Goal: Transaction & Acquisition: Purchase product/service

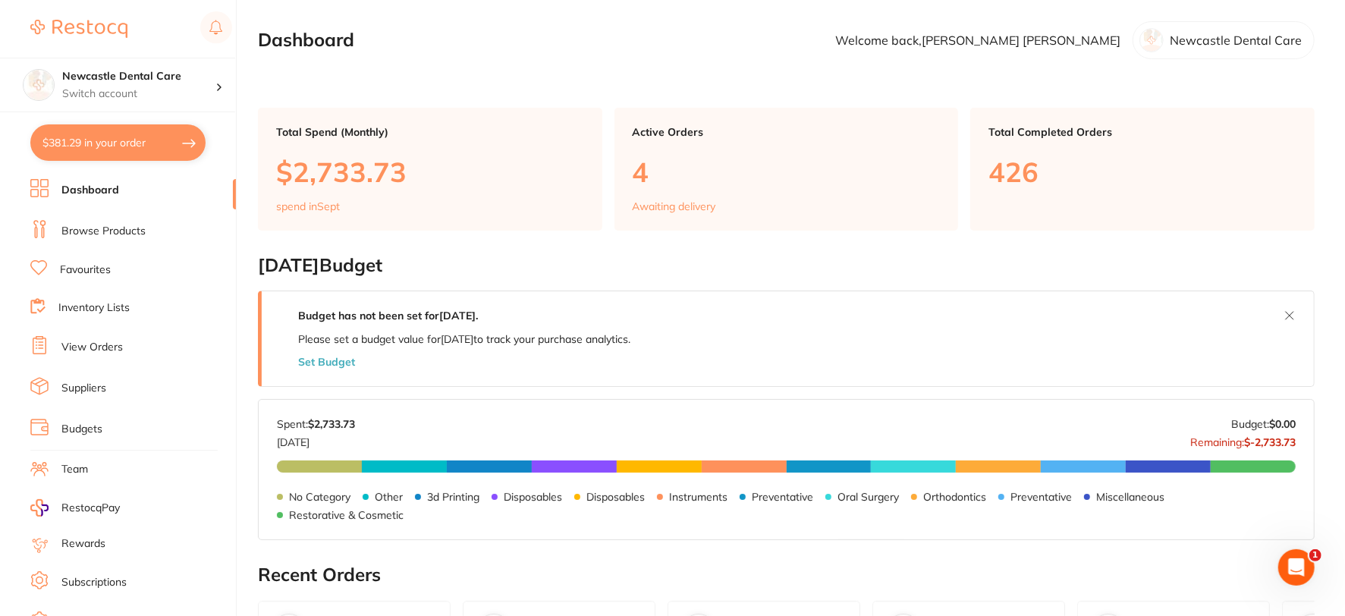
click at [131, 230] on link "Browse Products" at bounding box center [103, 231] width 84 height 15
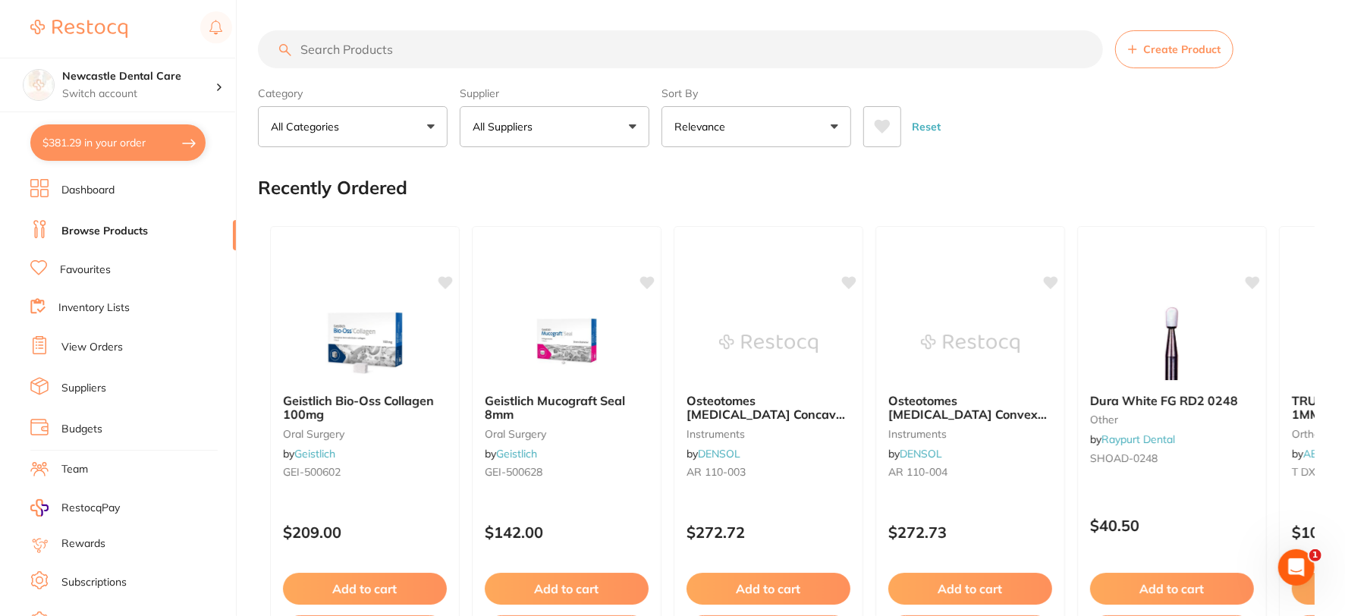
click at [337, 130] on p "All Categories" at bounding box center [308, 126] width 74 height 15
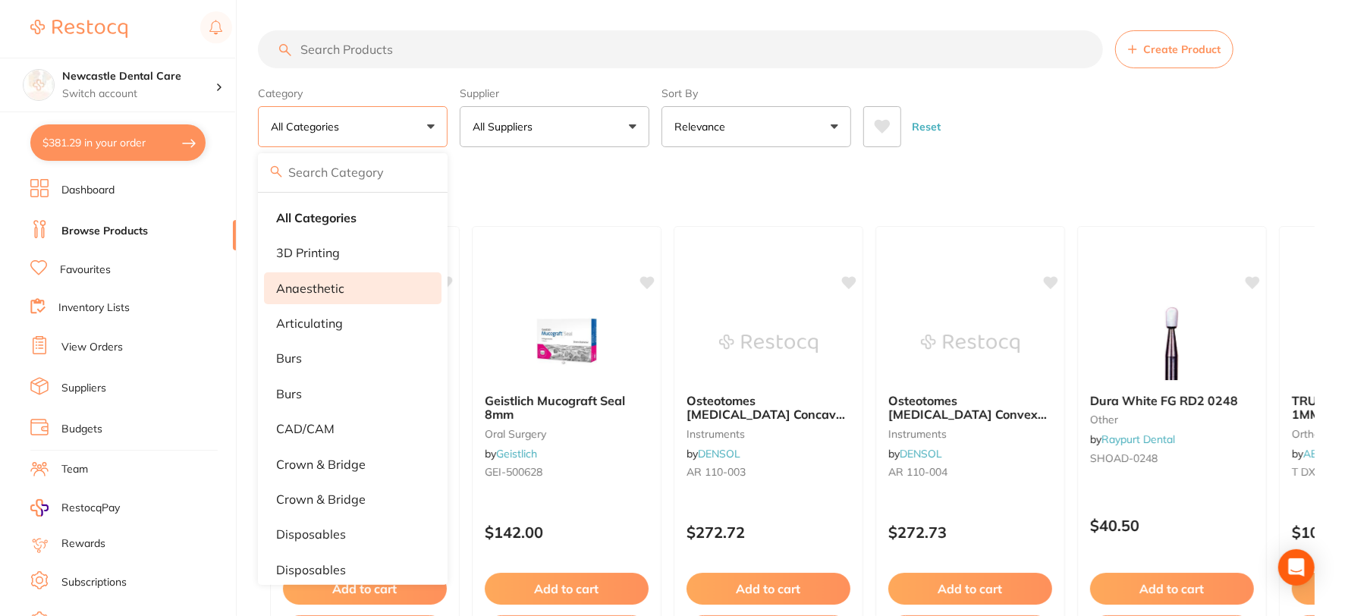
click at [342, 287] on p "anaesthetic" at bounding box center [310, 288] width 68 height 14
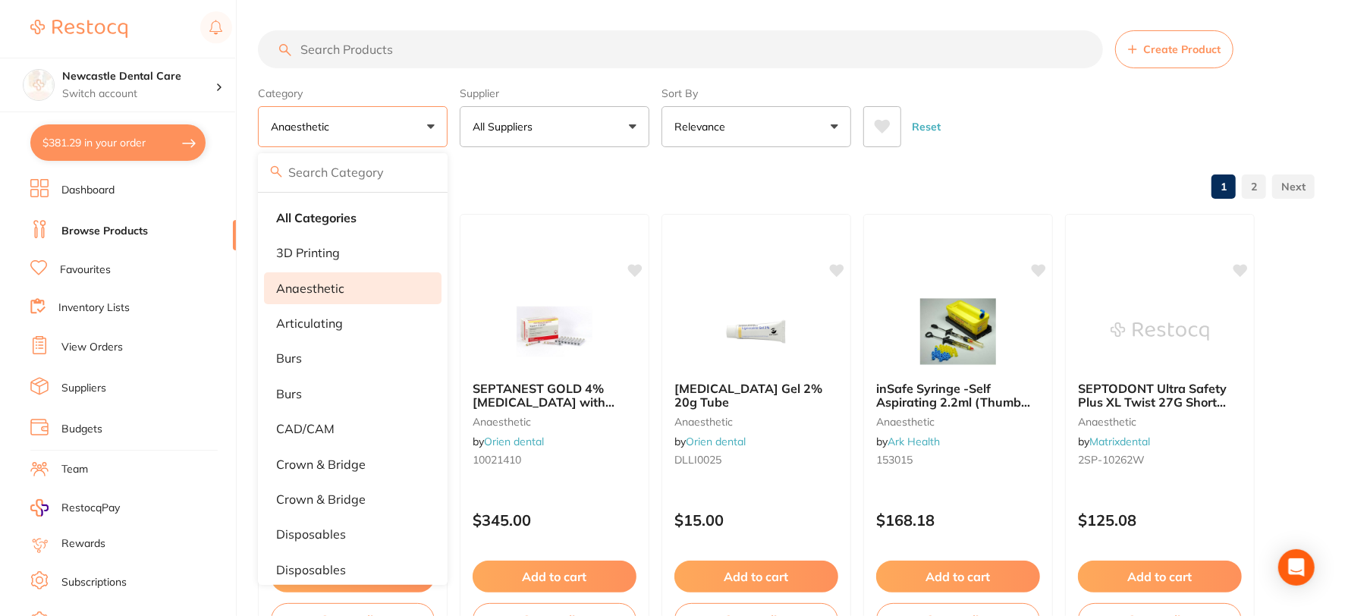
click at [440, 55] on input "search" at bounding box center [680, 49] width 845 height 38
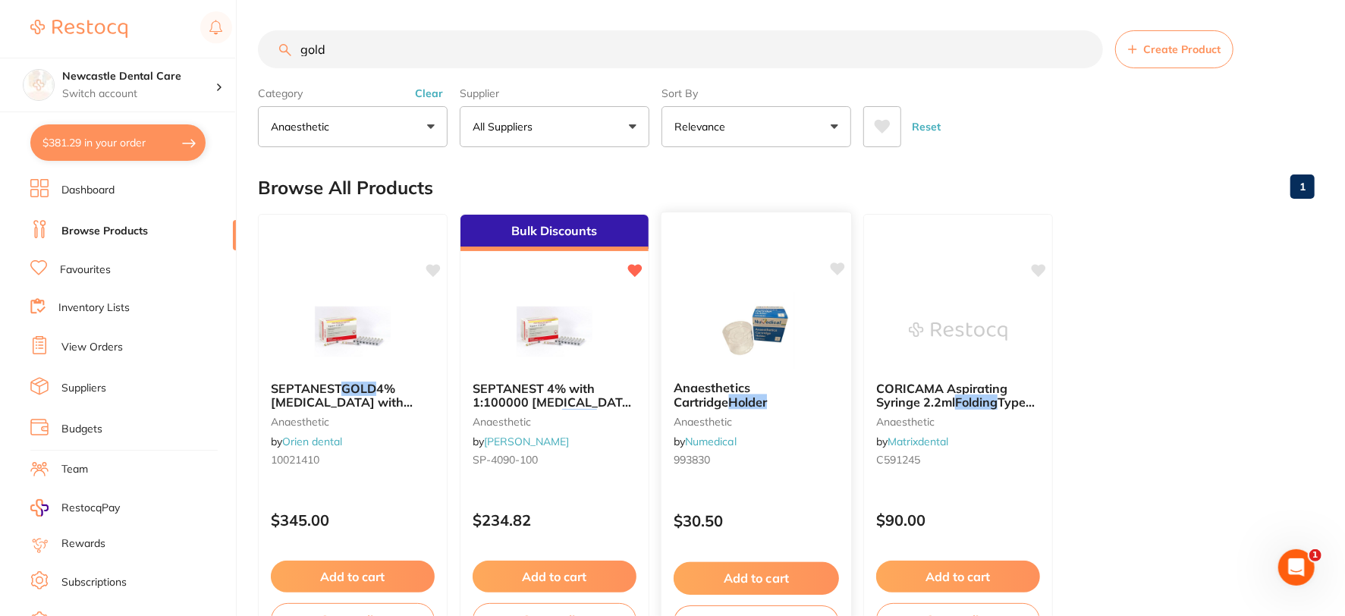
type input "gold"
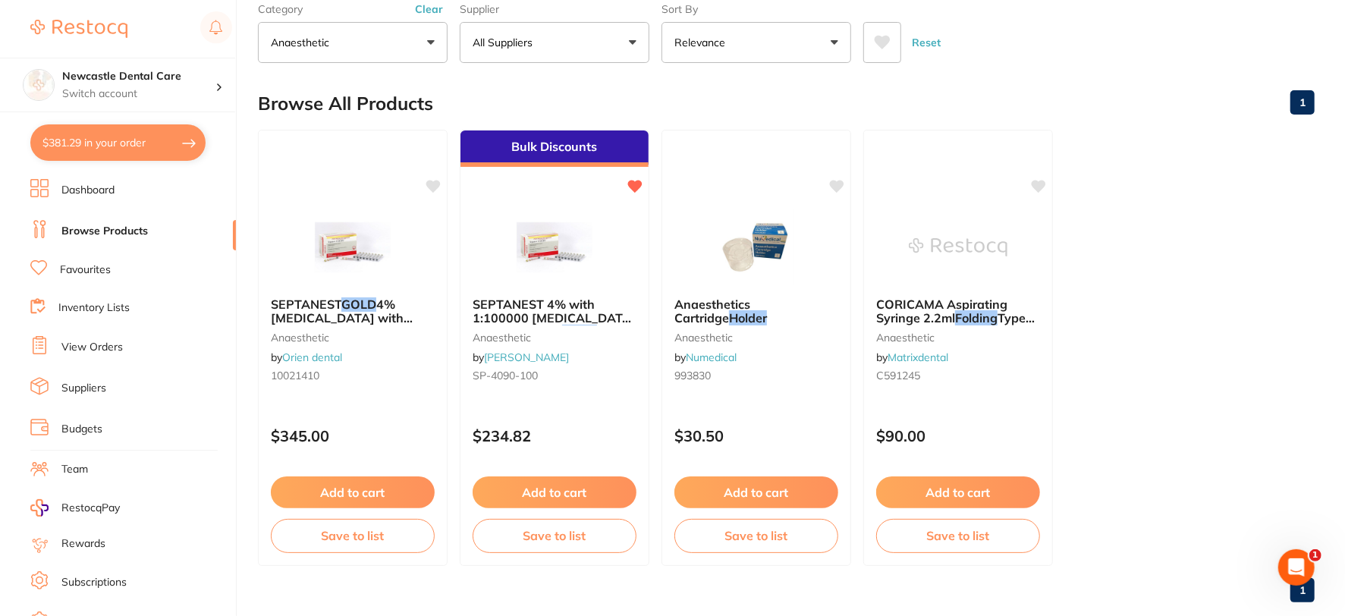
scroll to position [112, 0]
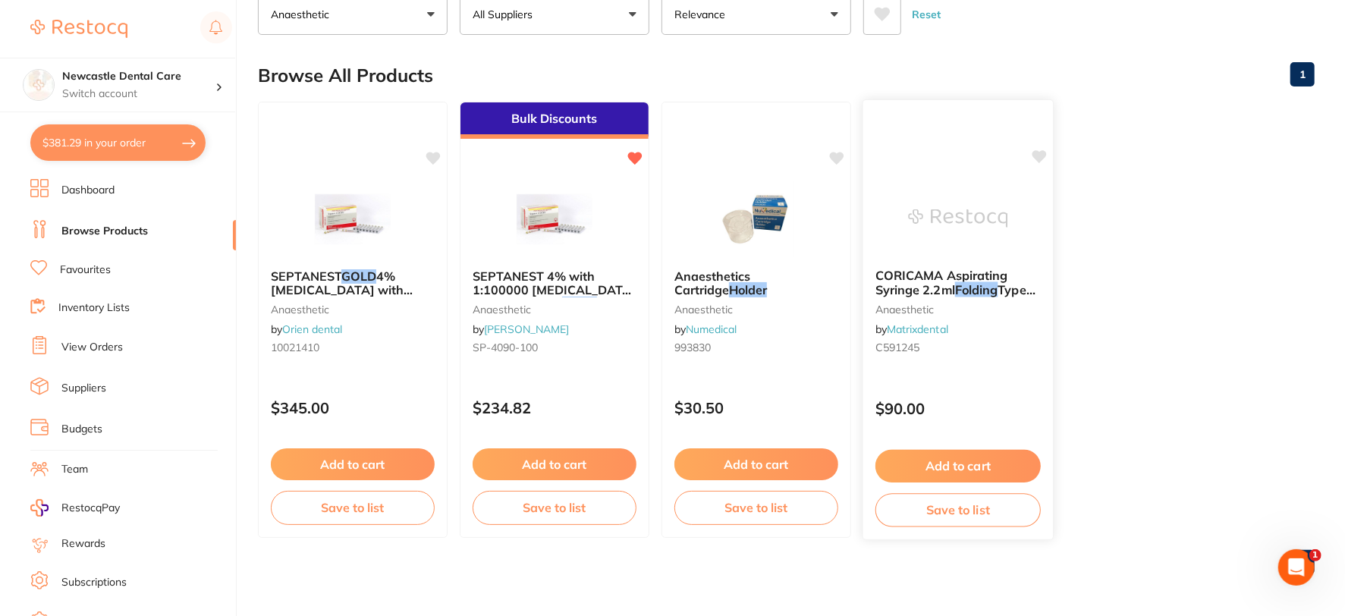
click at [1025, 366] on div "CORICAMA Aspirating Syringe 2.2ml Folding Type EU/AM anaesthetic by Matrixdenta…" at bounding box center [958, 314] width 190 height 116
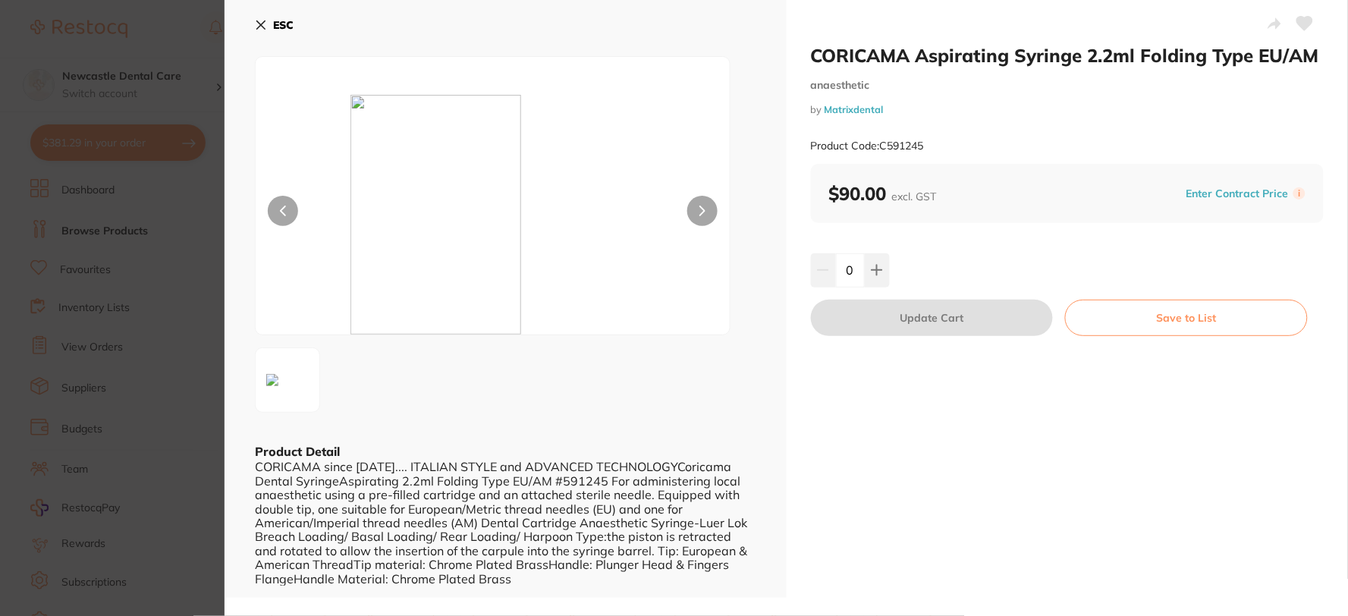
click at [262, 25] on icon at bounding box center [261, 25] width 12 height 12
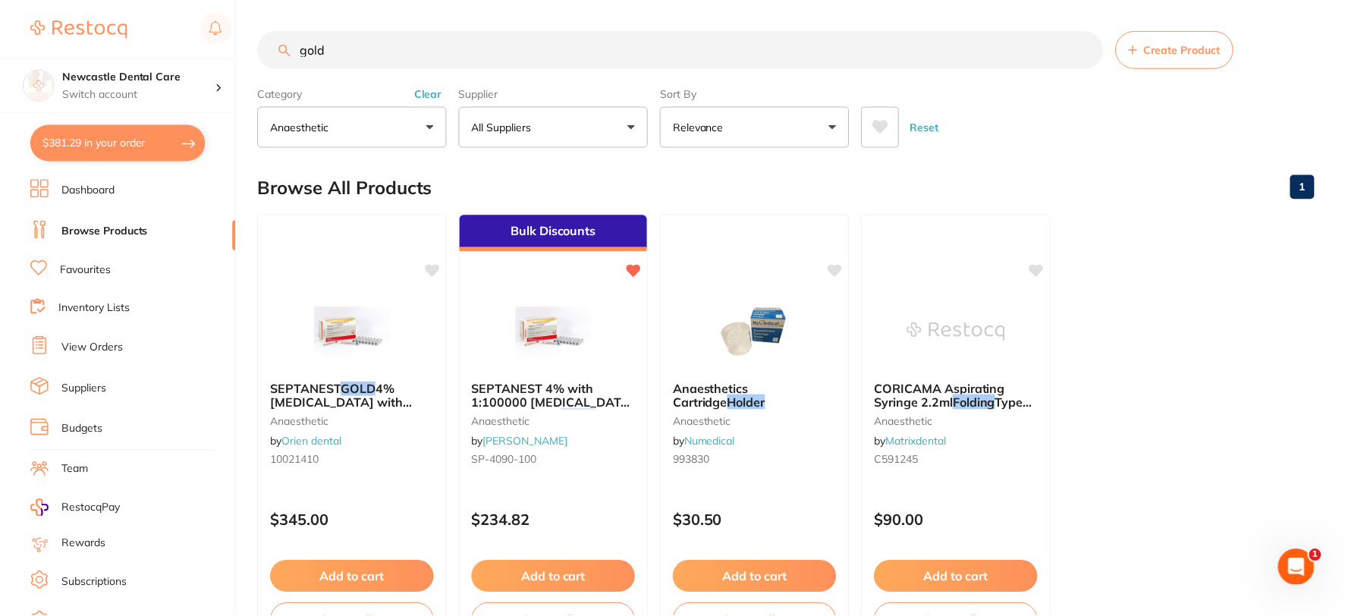
scroll to position [112, 0]
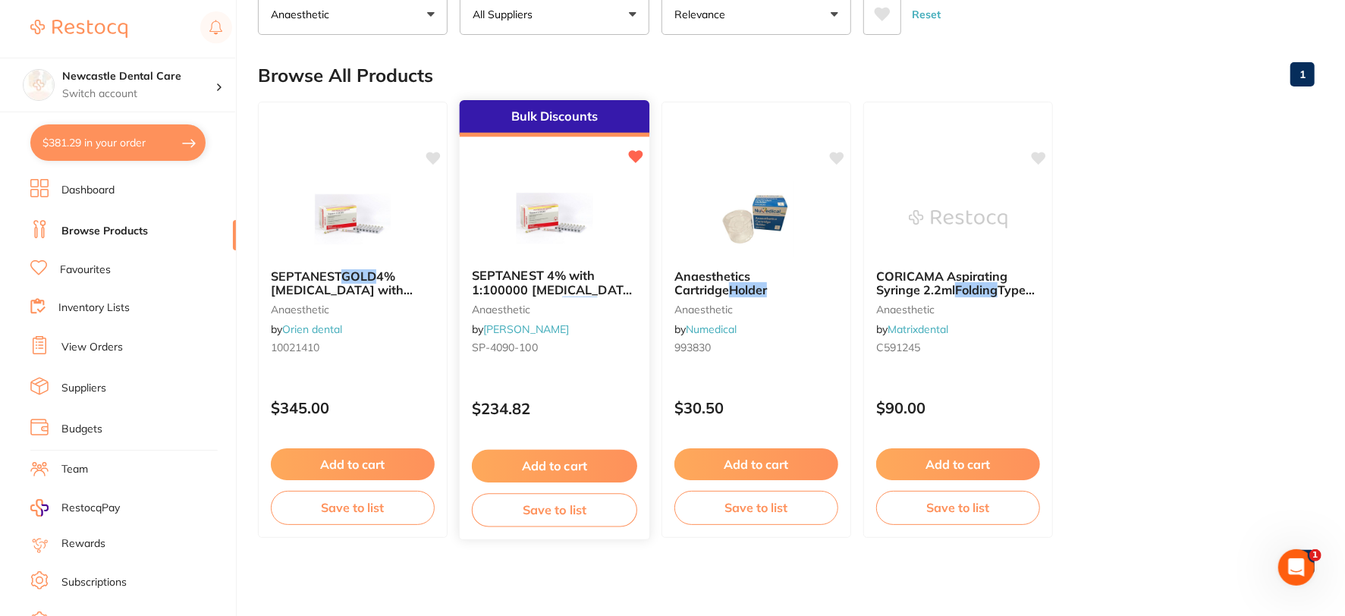
click at [533, 460] on button "Add to cart" at bounding box center [554, 466] width 165 height 33
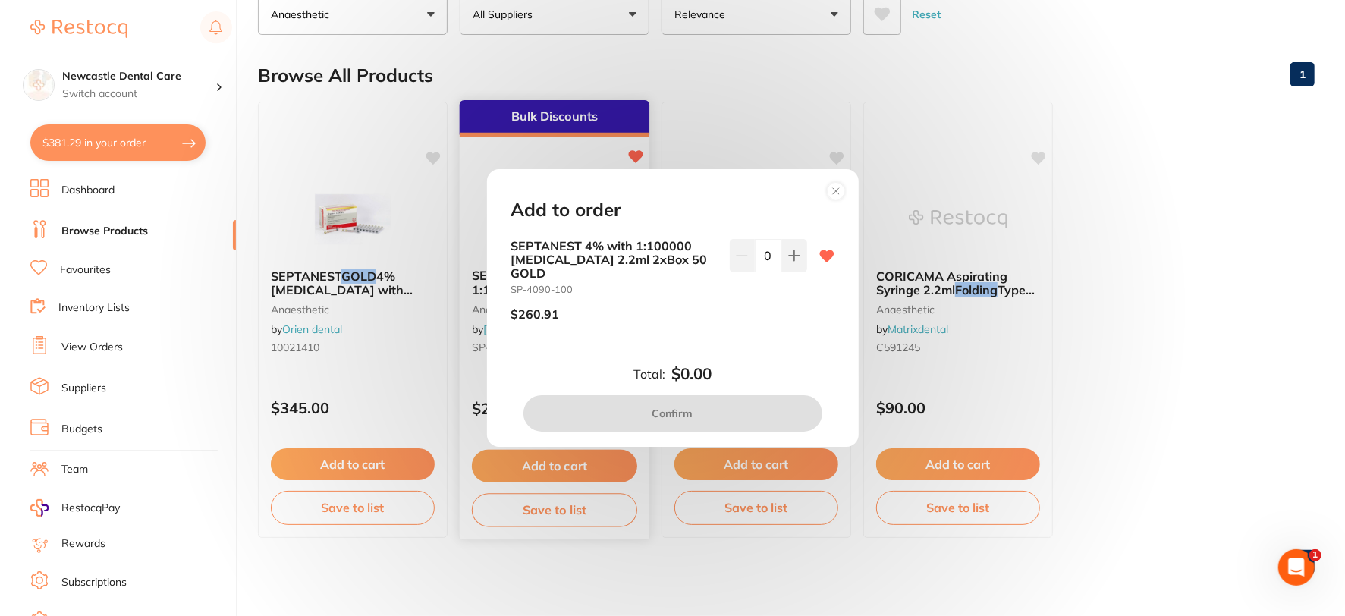
scroll to position [0, 0]
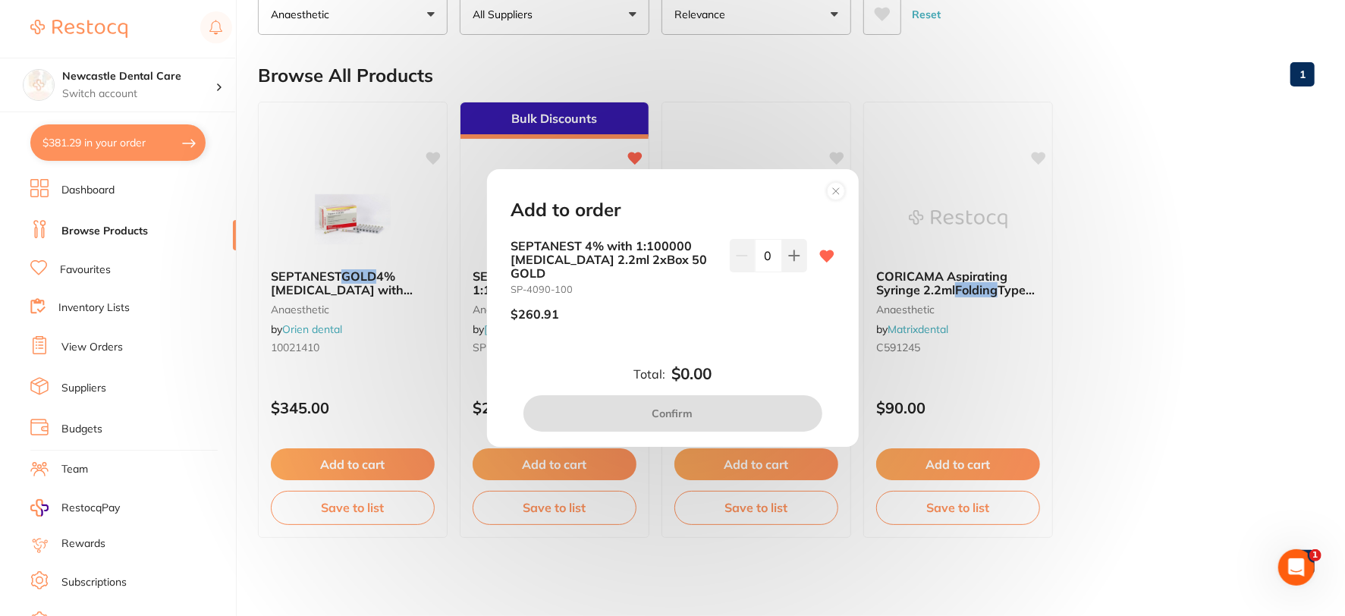
click at [835, 194] on icon at bounding box center [836, 191] width 6 height 6
